Goal: Find specific page/section

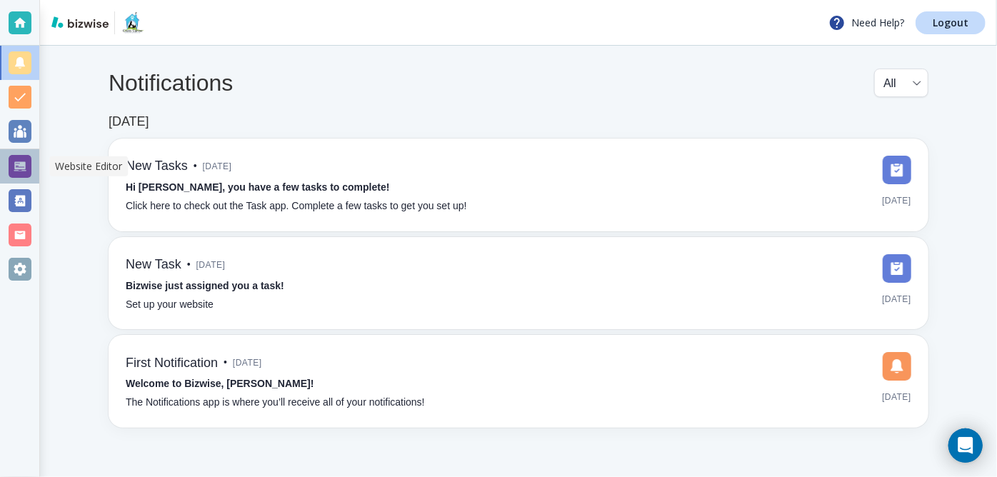
click at [27, 169] on div at bounding box center [20, 166] width 23 height 23
